Goal: Task Accomplishment & Management: Manage account settings

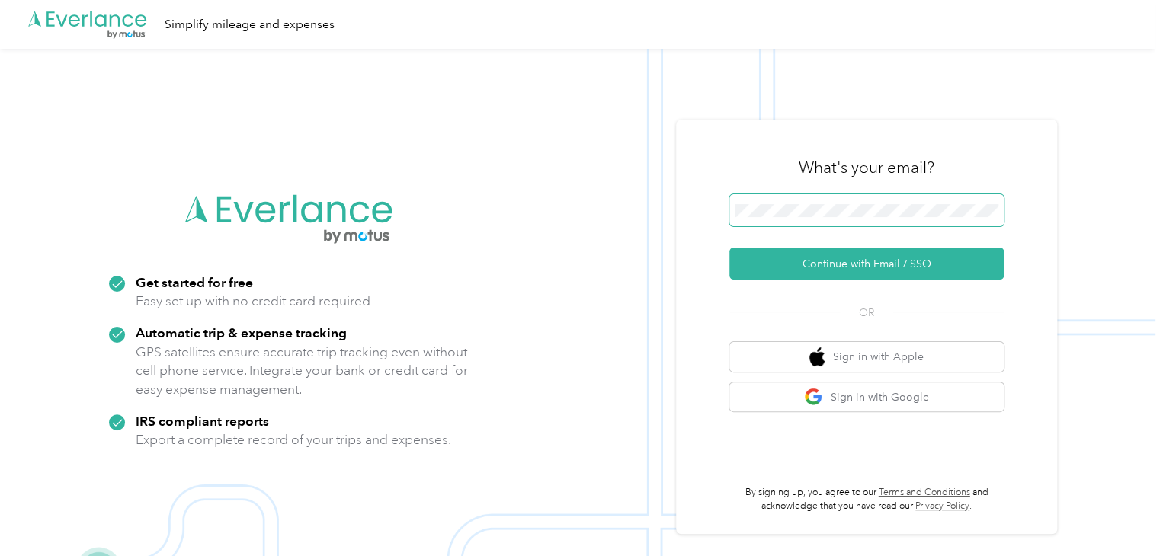
click at [798, 202] on span at bounding box center [866, 210] width 274 height 32
click at [811, 218] on span at bounding box center [866, 210] width 274 height 32
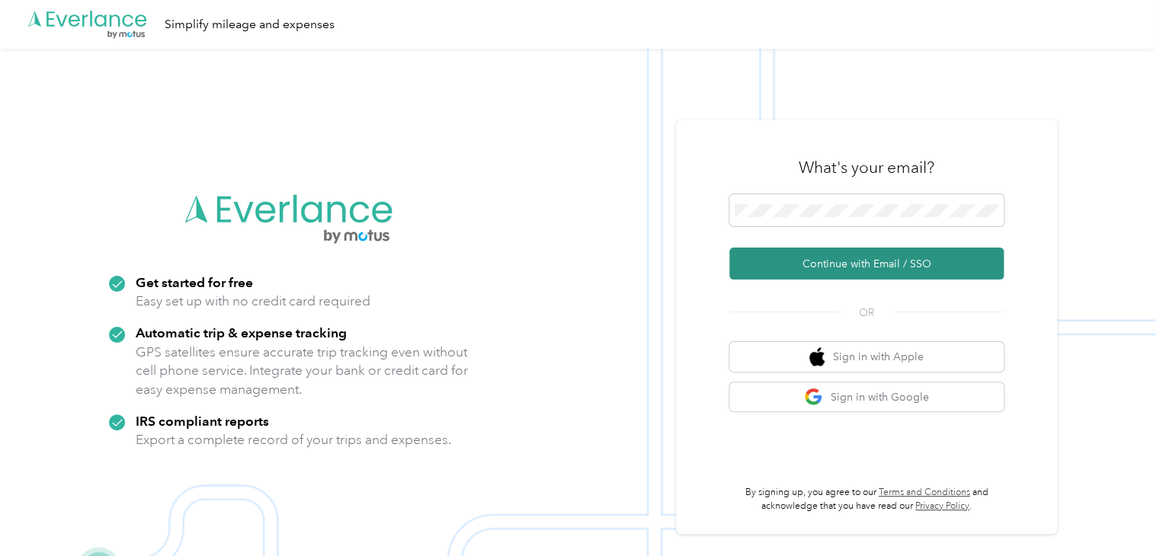
click at [869, 267] on button "Continue with Email / SSO" at bounding box center [866, 264] width 274 height 32
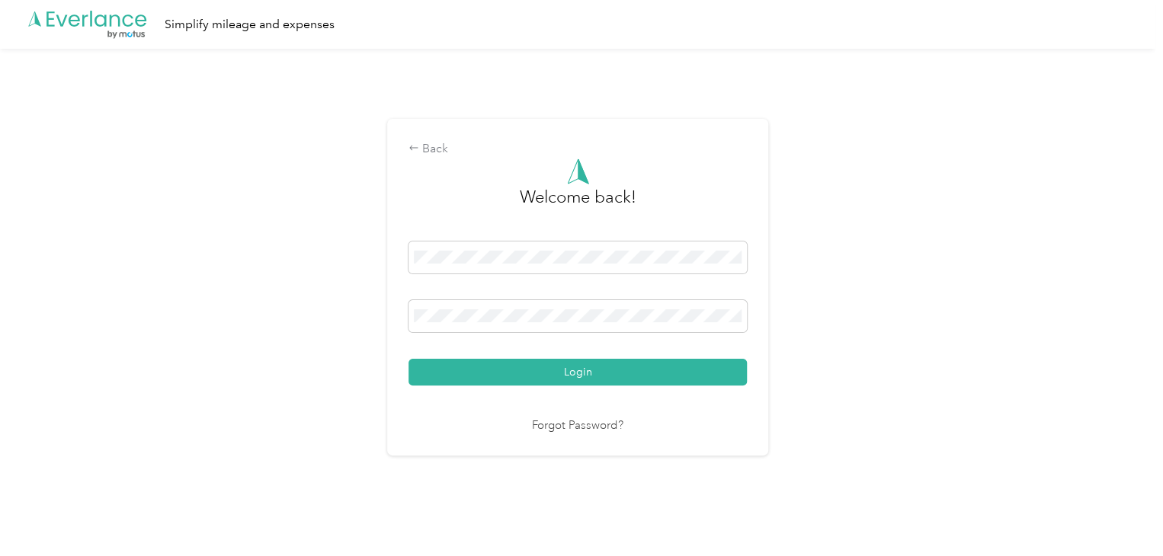
click at [584, 370] on button "Login" at bounding box center [577, 372] width 338 height 27
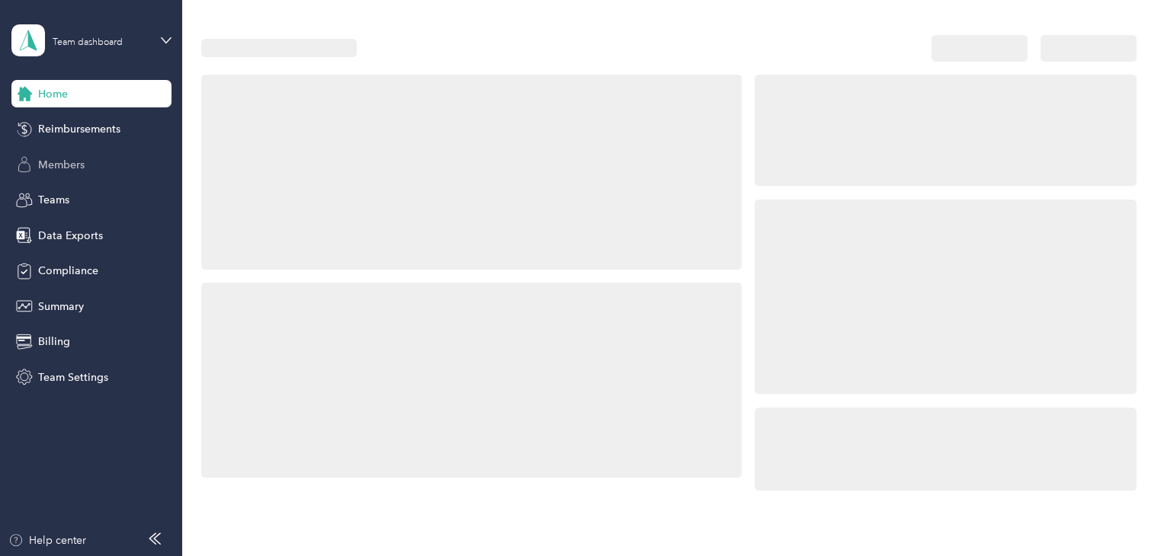
click at [70, 163] on span "Members" at bounding box center [61, 165] width 46 height 16
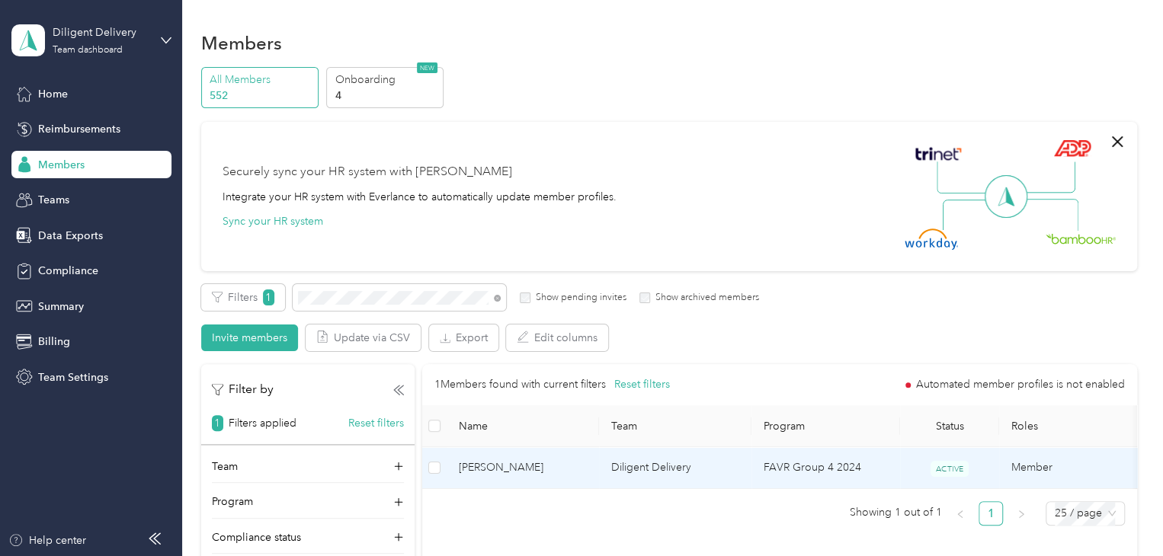
click at [576, 473] on span "[PERSON_NAME]" at bounding box center [523, 467] width 128 height 17
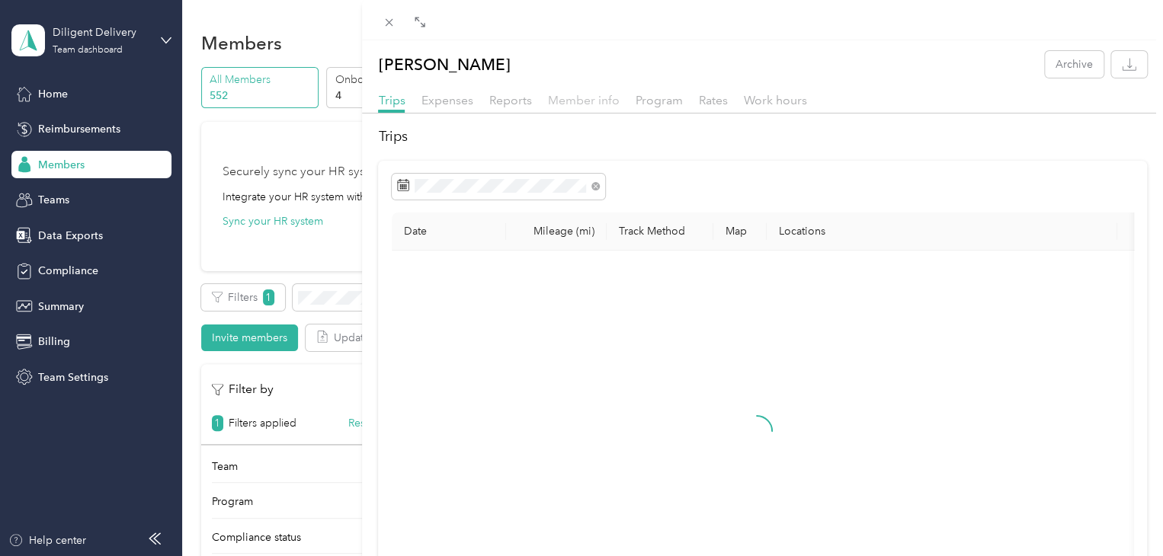
click at [574, 98] on span "Member info" at bounding box center [583, 100] width 72 height 14
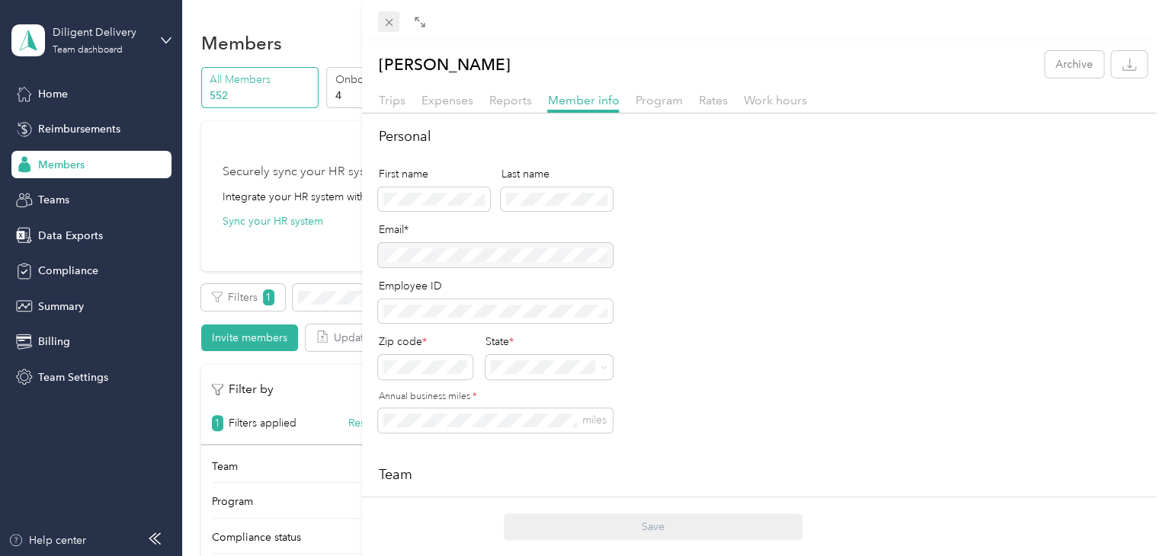
click at [386, 17] on icon at bounding box center [388, 22] width 13 height 13
